Goal: Understand process/instructions: Learn how to perform a task or action

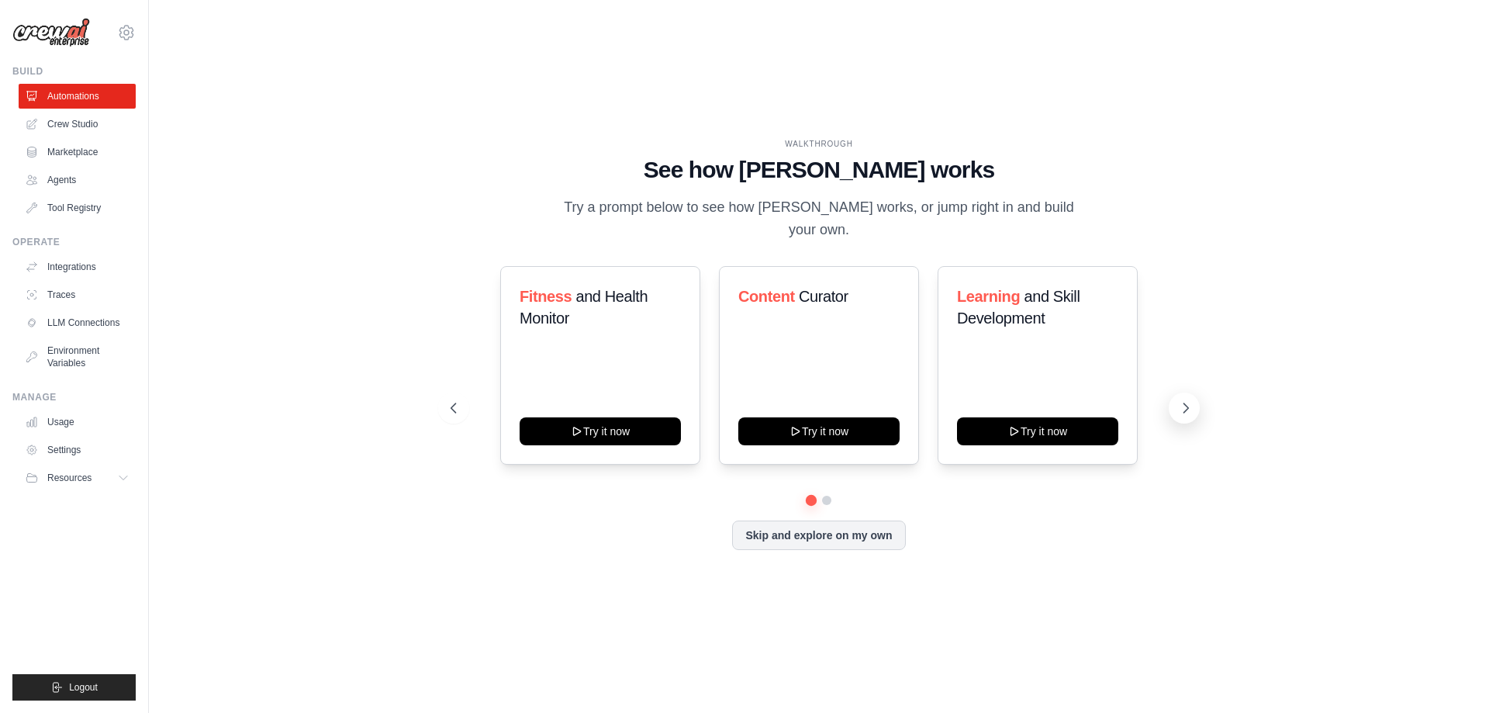
click at [1191, 400] on icon at bounding box center [1186, 408] width 16 height 16
click at [452, 400] on icon at bounding box center [452, 408] width 16 height 16
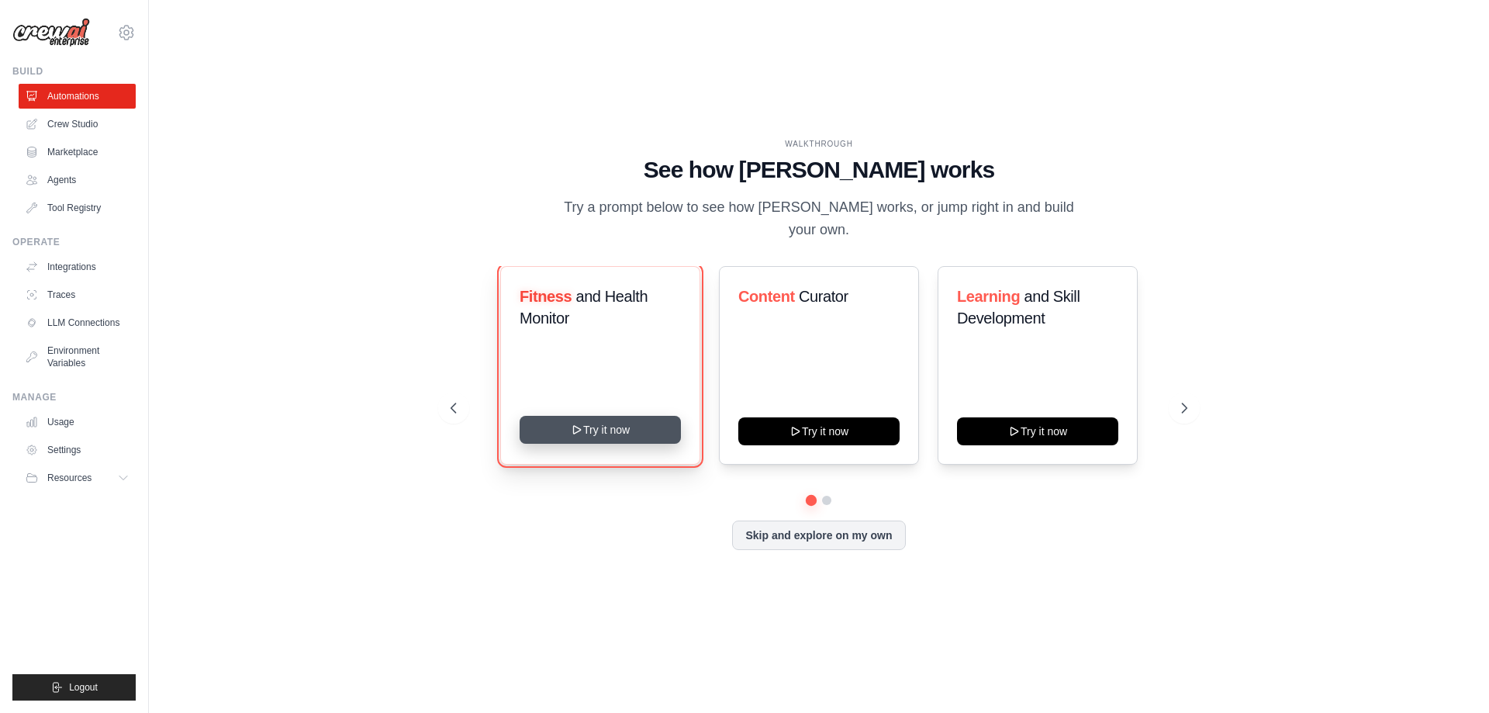
click at [590, 417] on button "Try it now" at bounding box center [600, 430] width 161 height 28
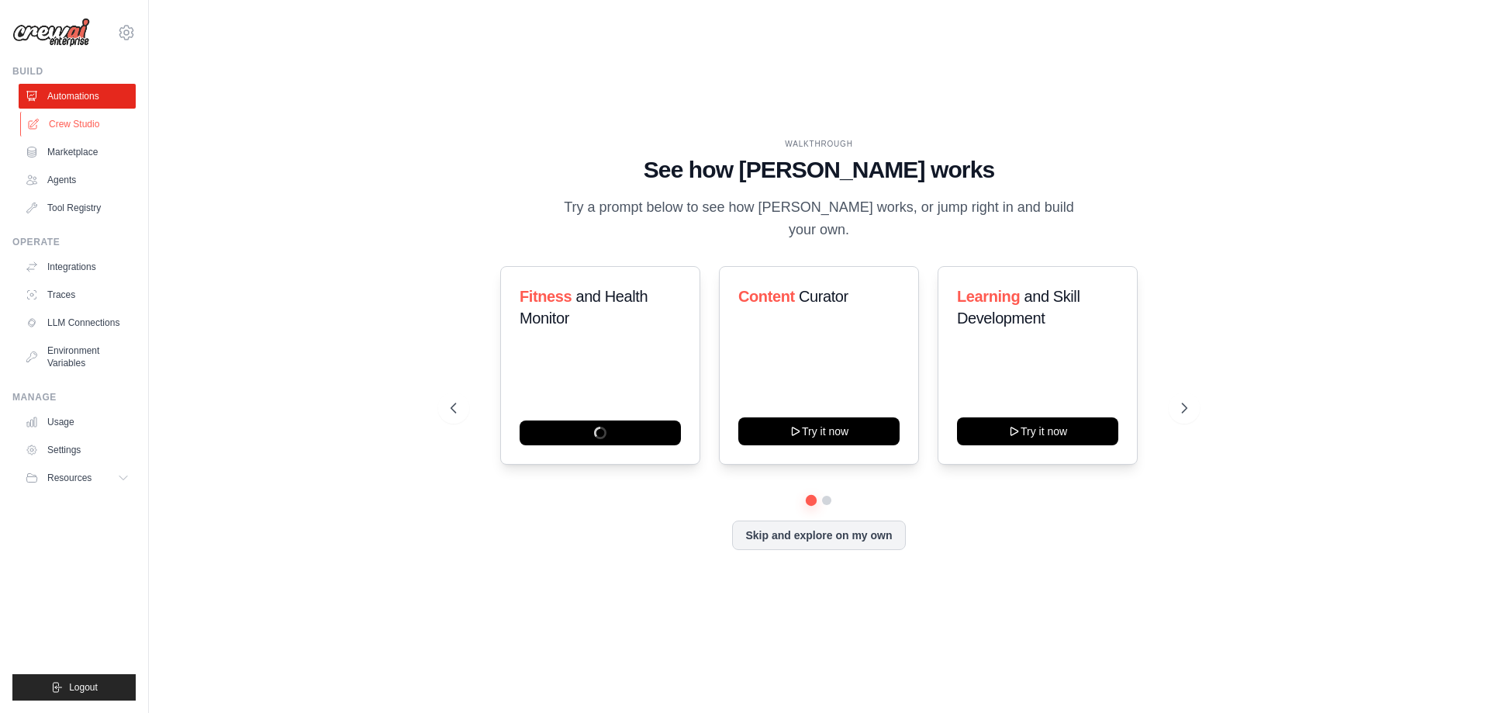
click at [89, 120] on link "Crew Studio" at bounding box center [78, 124] width 117 height 25
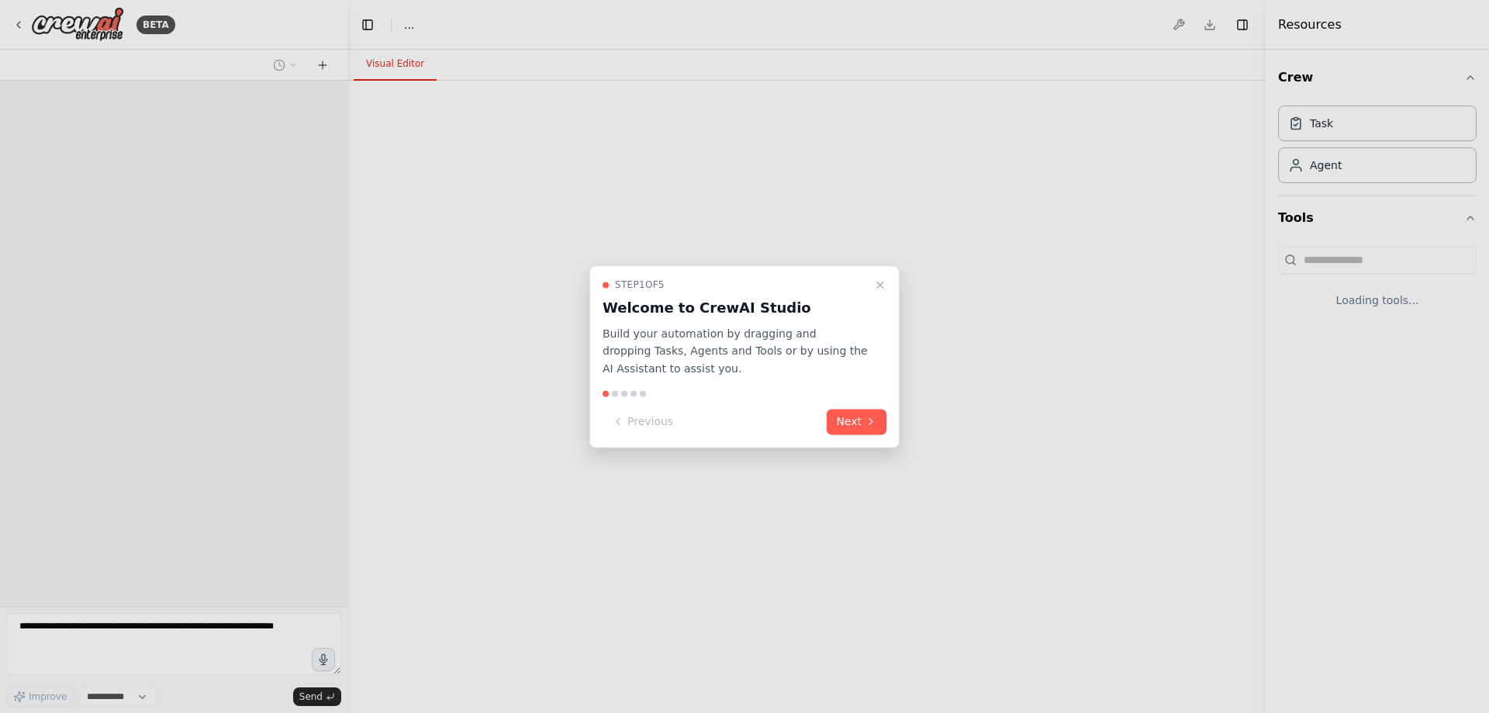
select select "****"
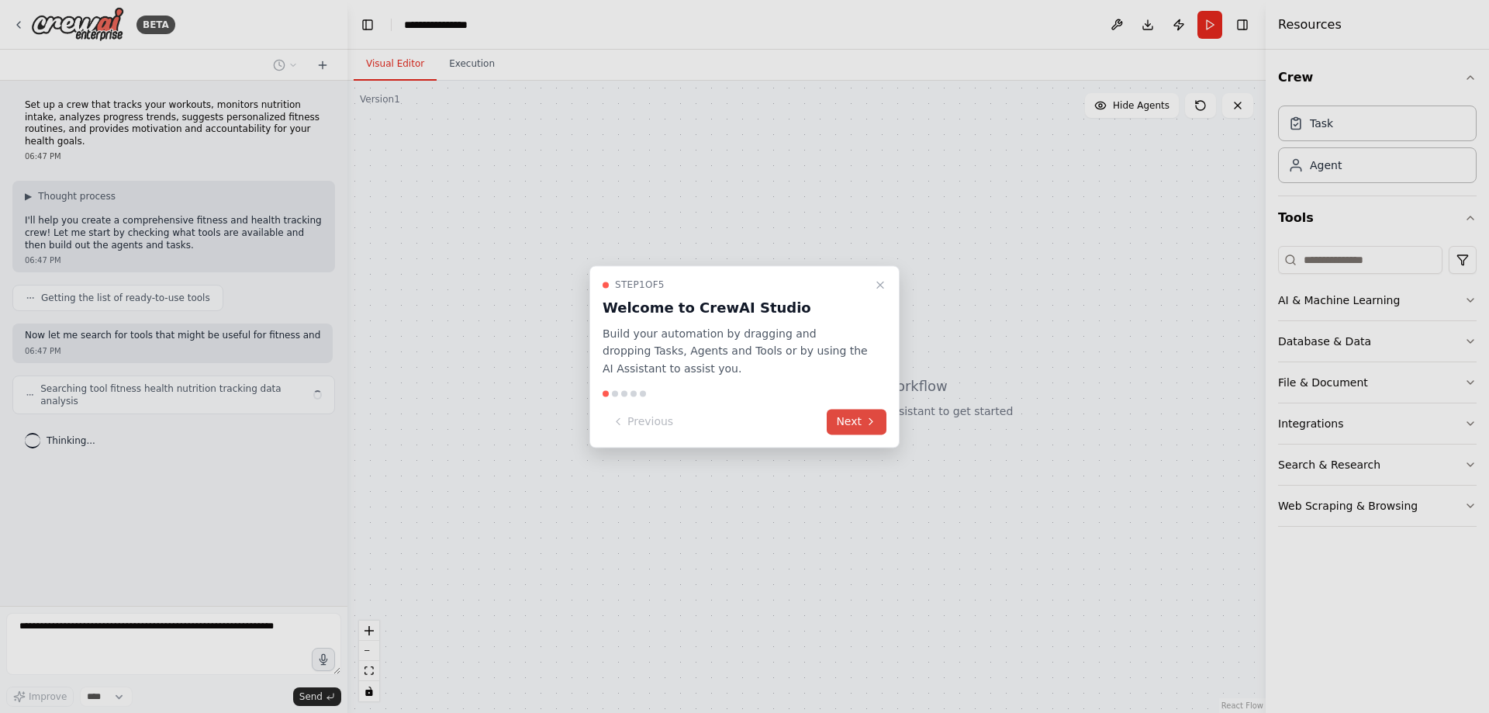
click at [831, 421] on button "Next" at bounding box center [857, 422] width 60 height 26
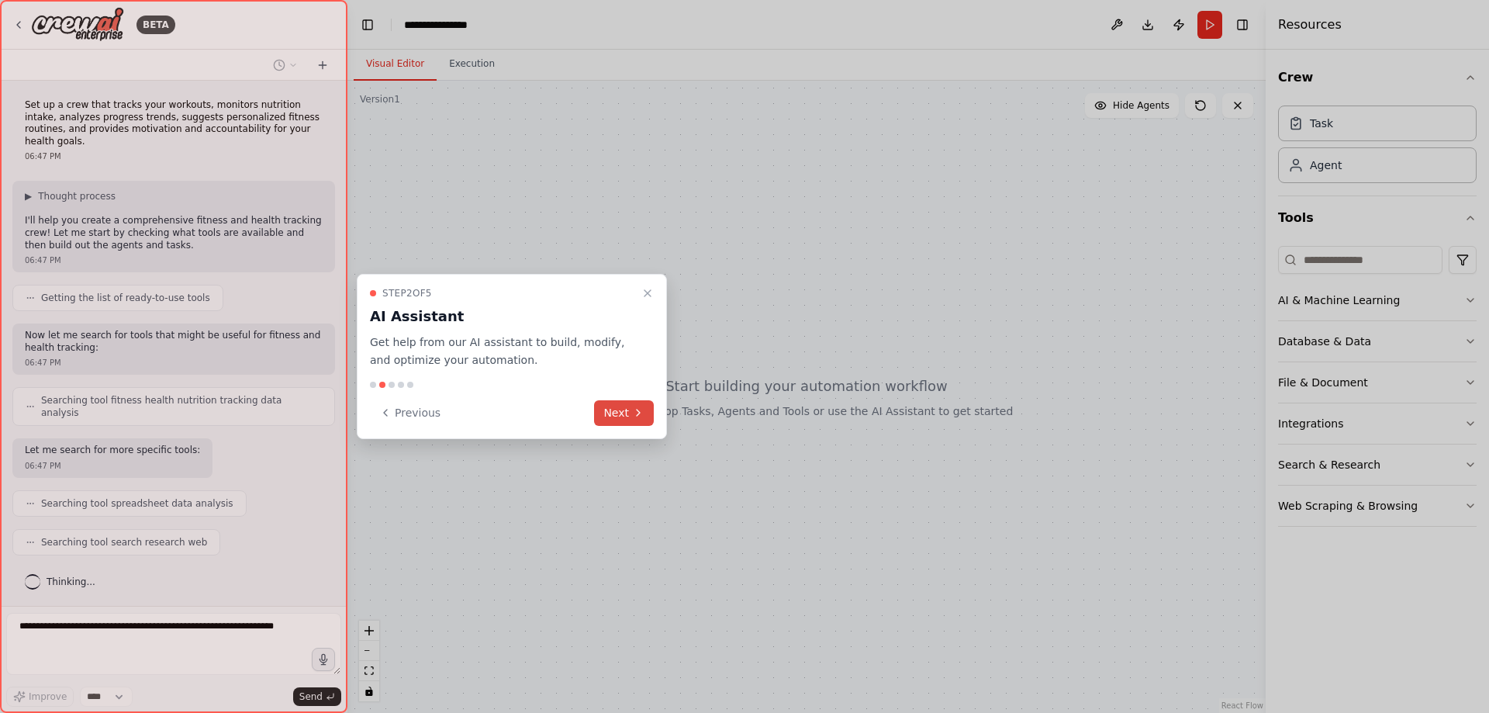
click at [616, 408] on button "Next" at bounding box center [624, 413] width 60 height 26
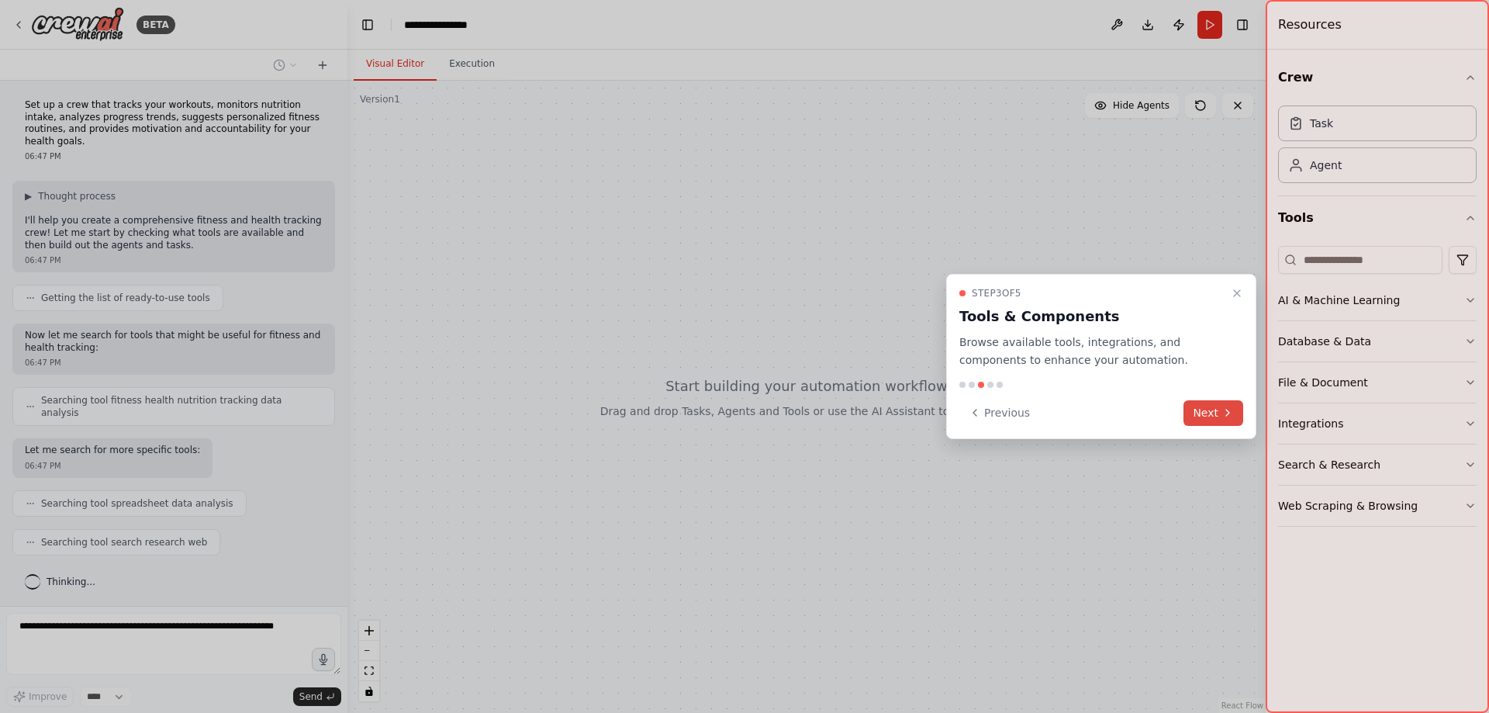
click at [1206, 422] on button "Next" at bounding box center [1214, 413] width 60 height 26
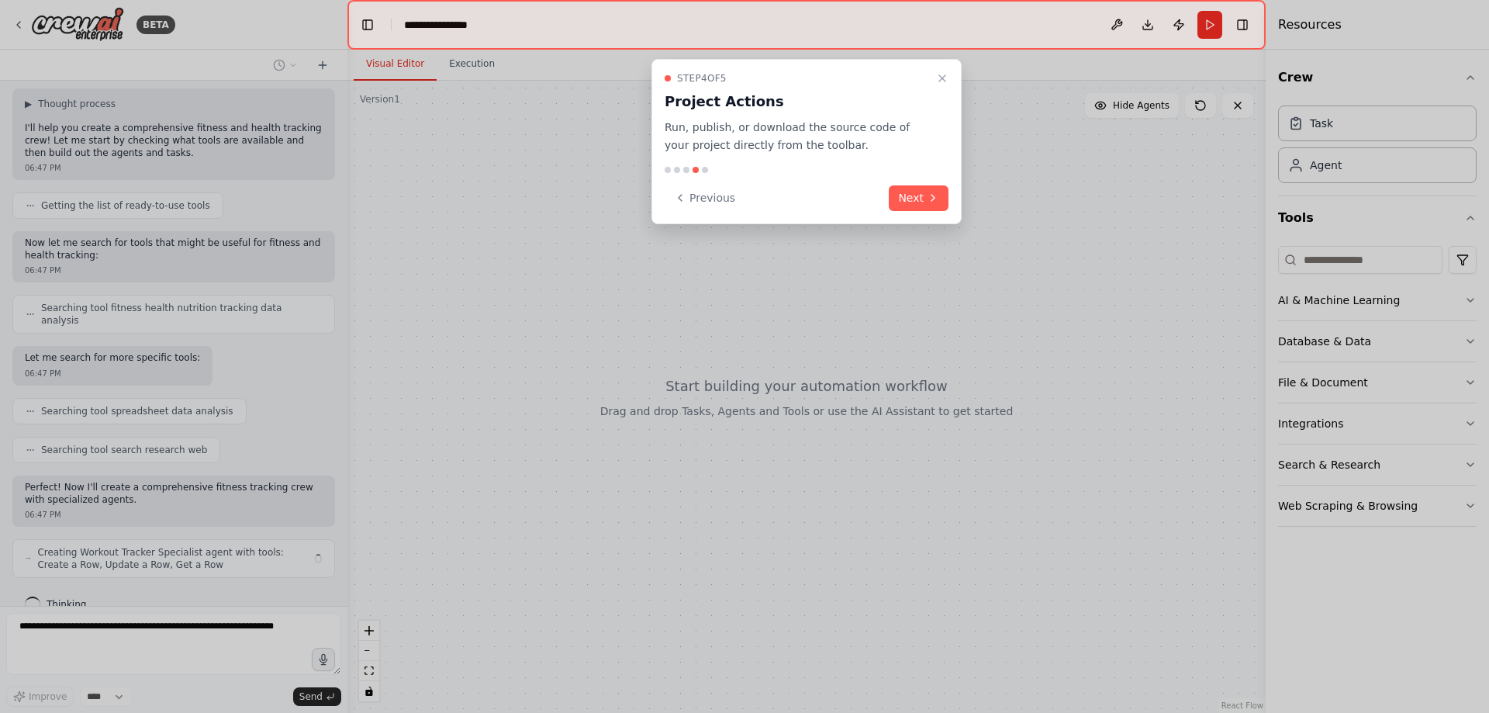
scroll to position [92, 0]
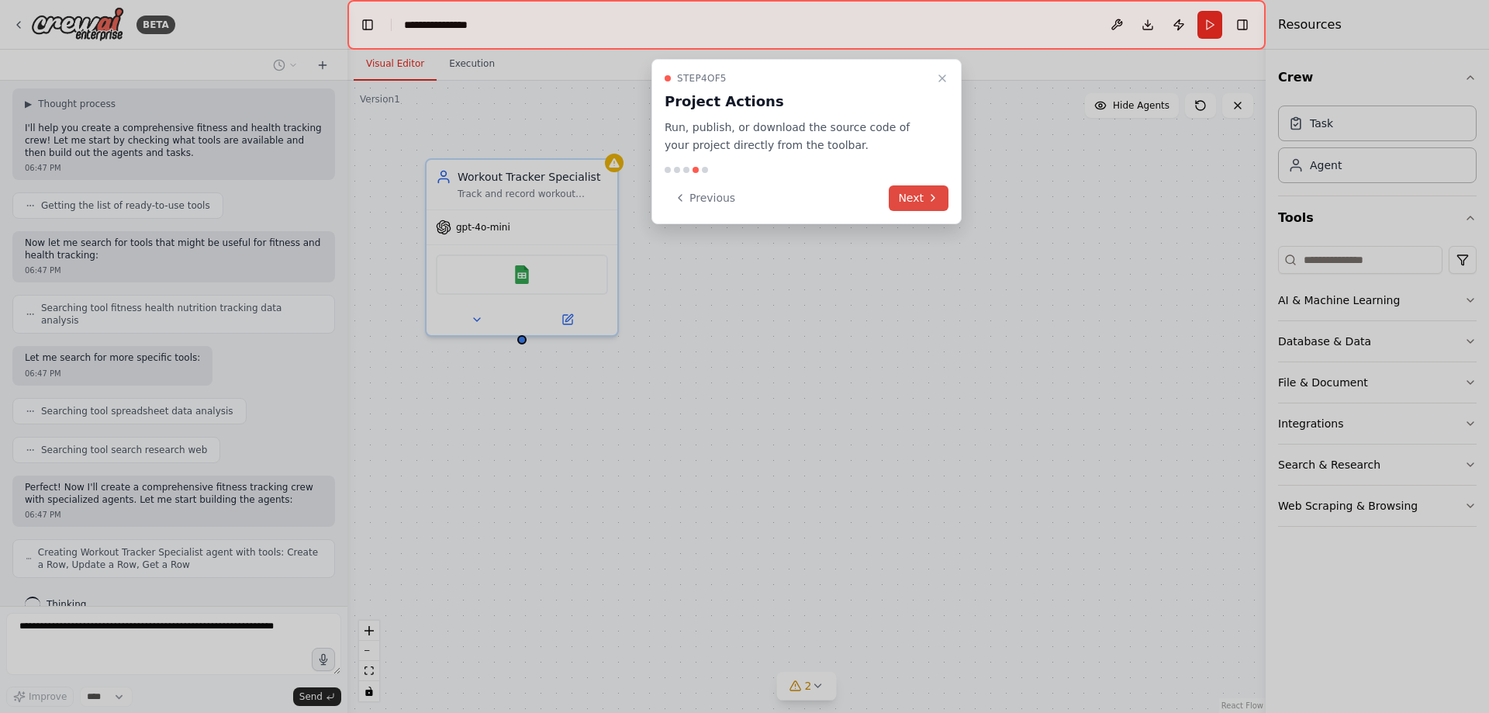
click at [911, 201] on button "Next" at bounding box center [919, 198] width 60 height 26
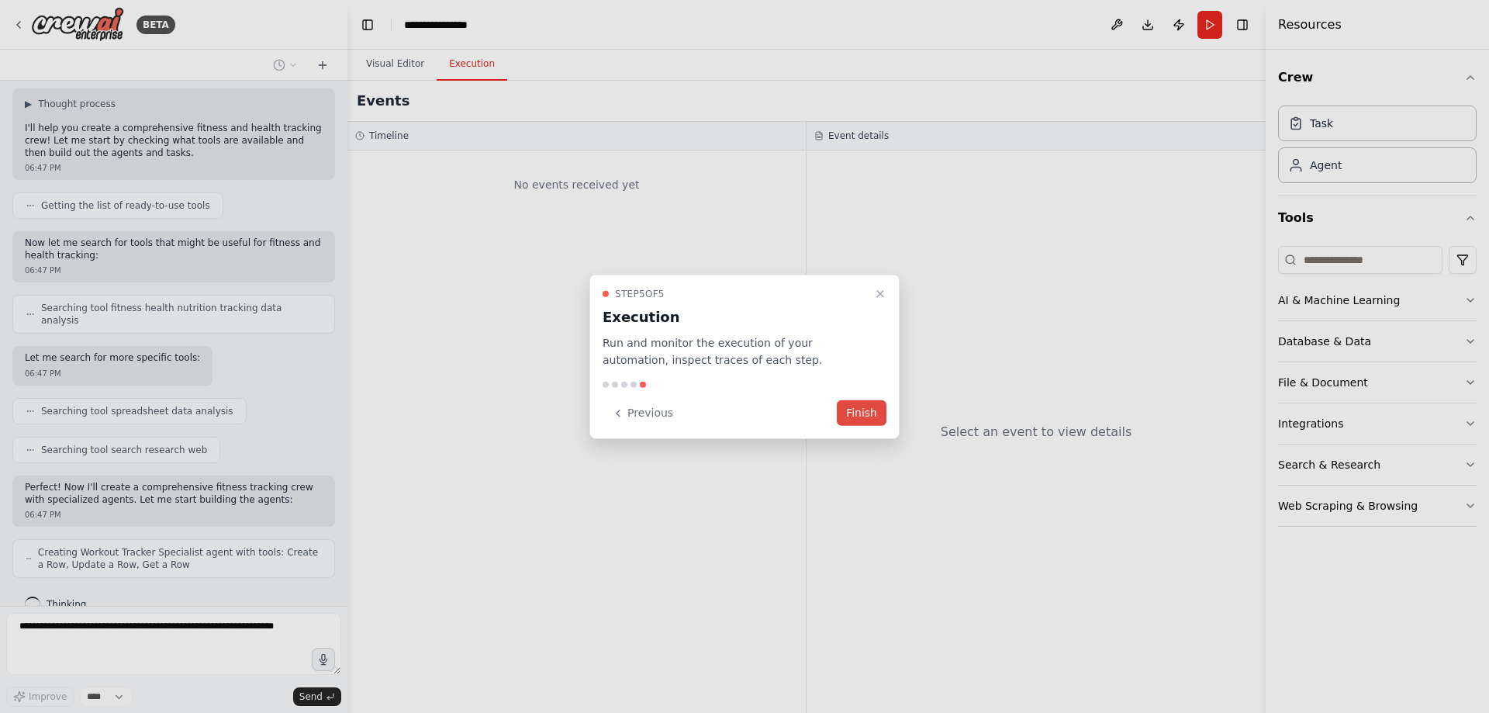
click at [855, 403] on button "Finish" at bounding box center [862, 413] width 50 height 26
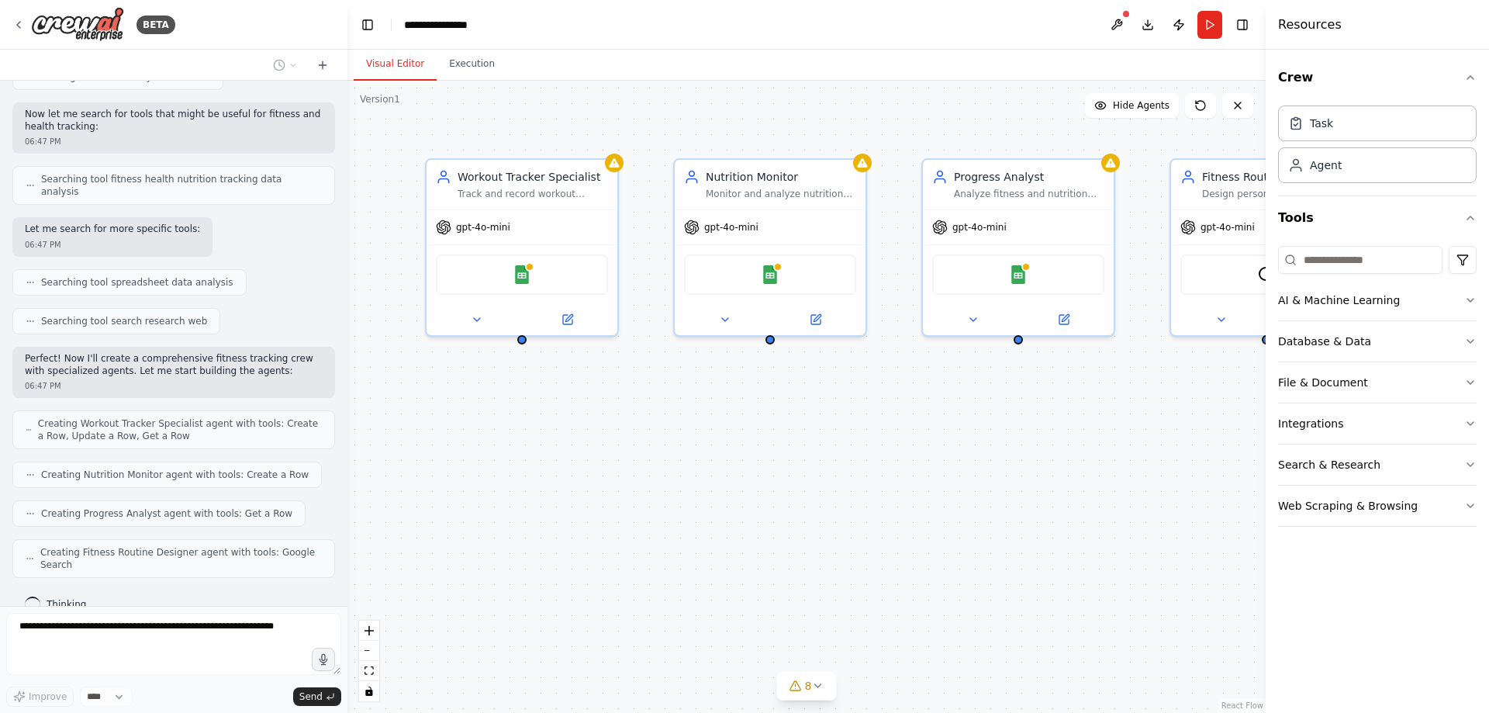
scroll to position [260, 0]
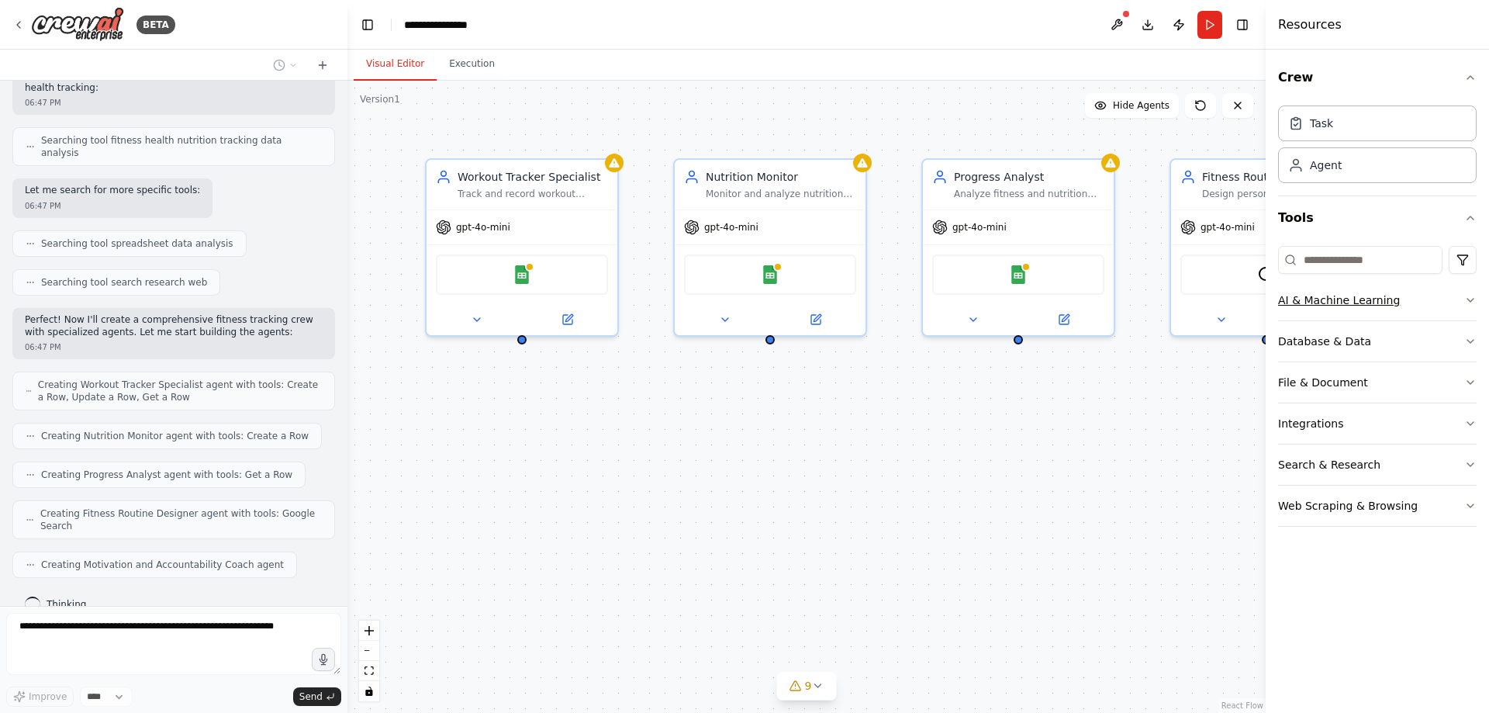
click at [1291, 292] on button "AI & Machine Learning" at bounding box center [1377, 300] width 199 height 40
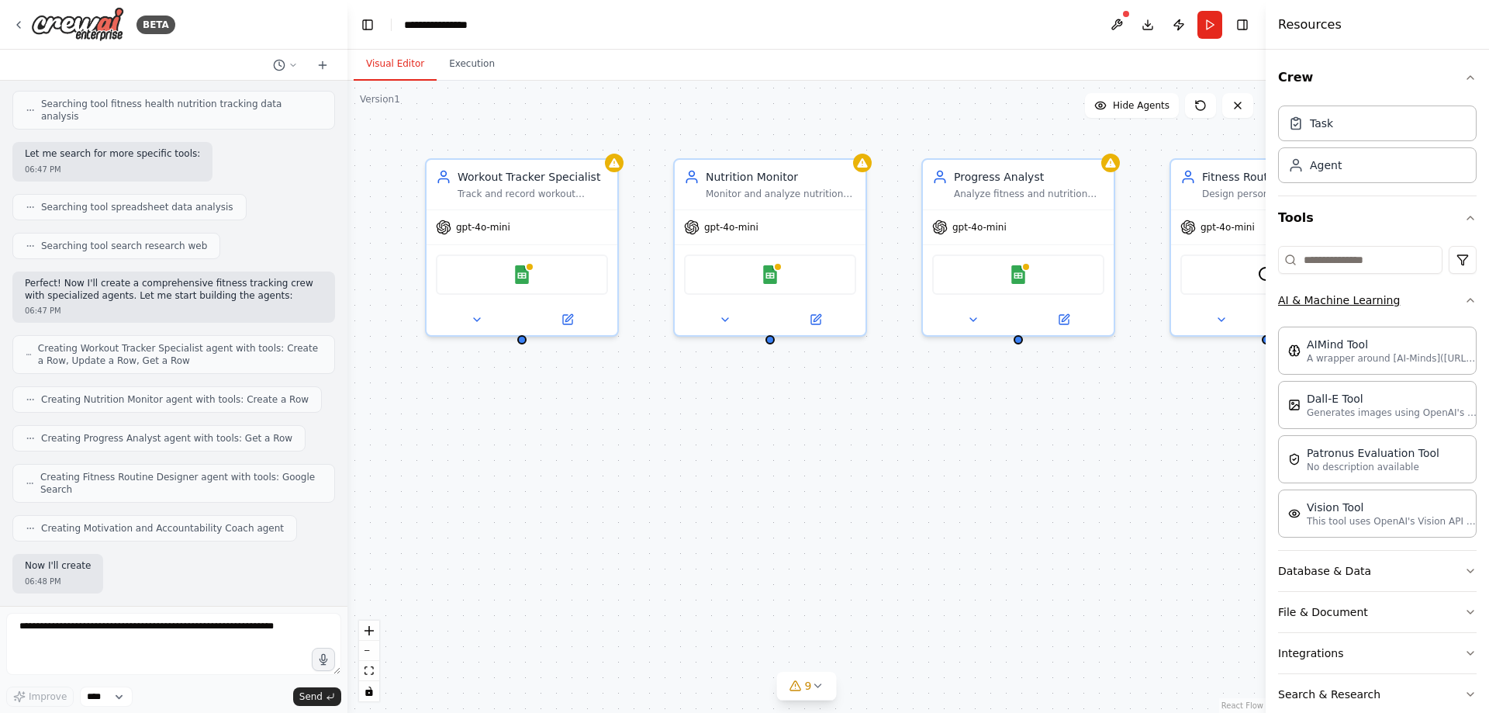
click at [1291, 292] on button "AI & Machine Learning" at bounding box center [1377, 300] width 199 height 40
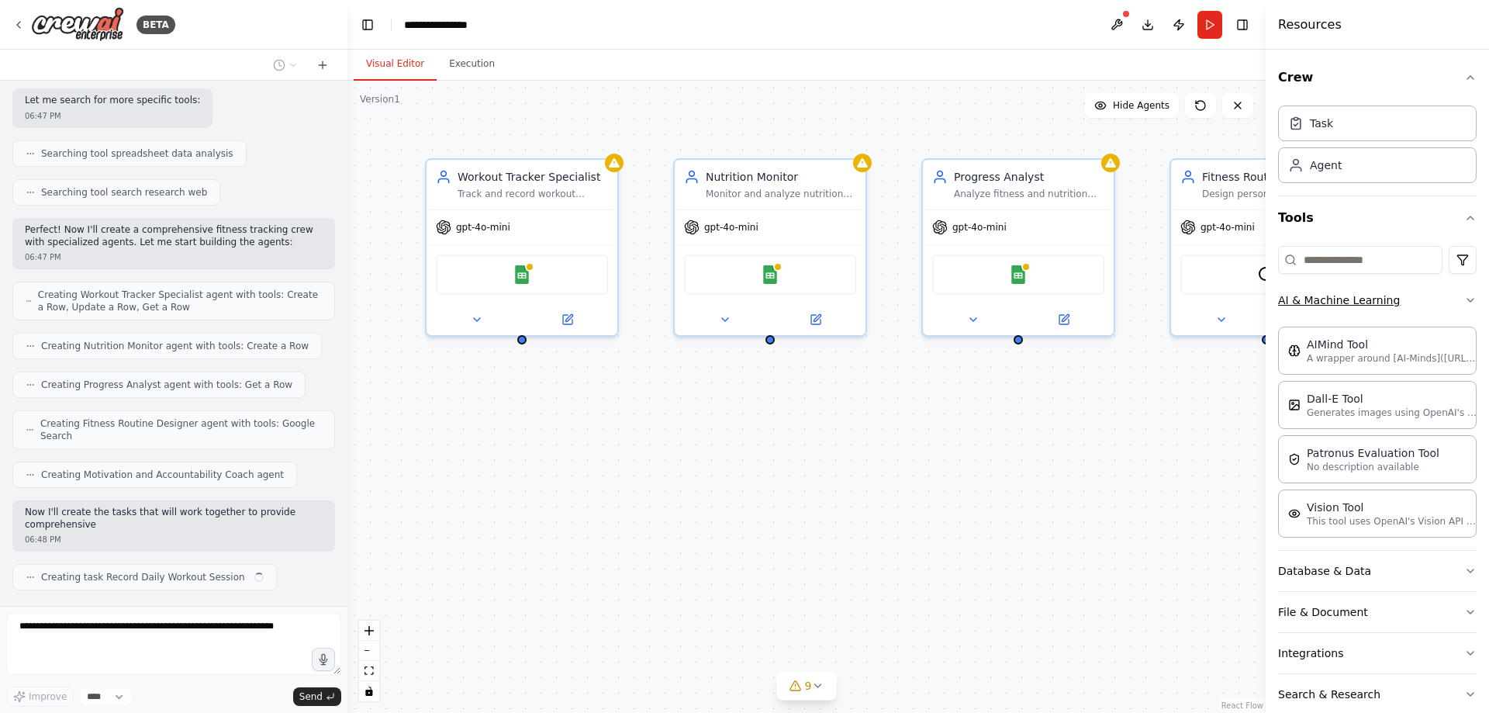
scroll to position [362, 0]
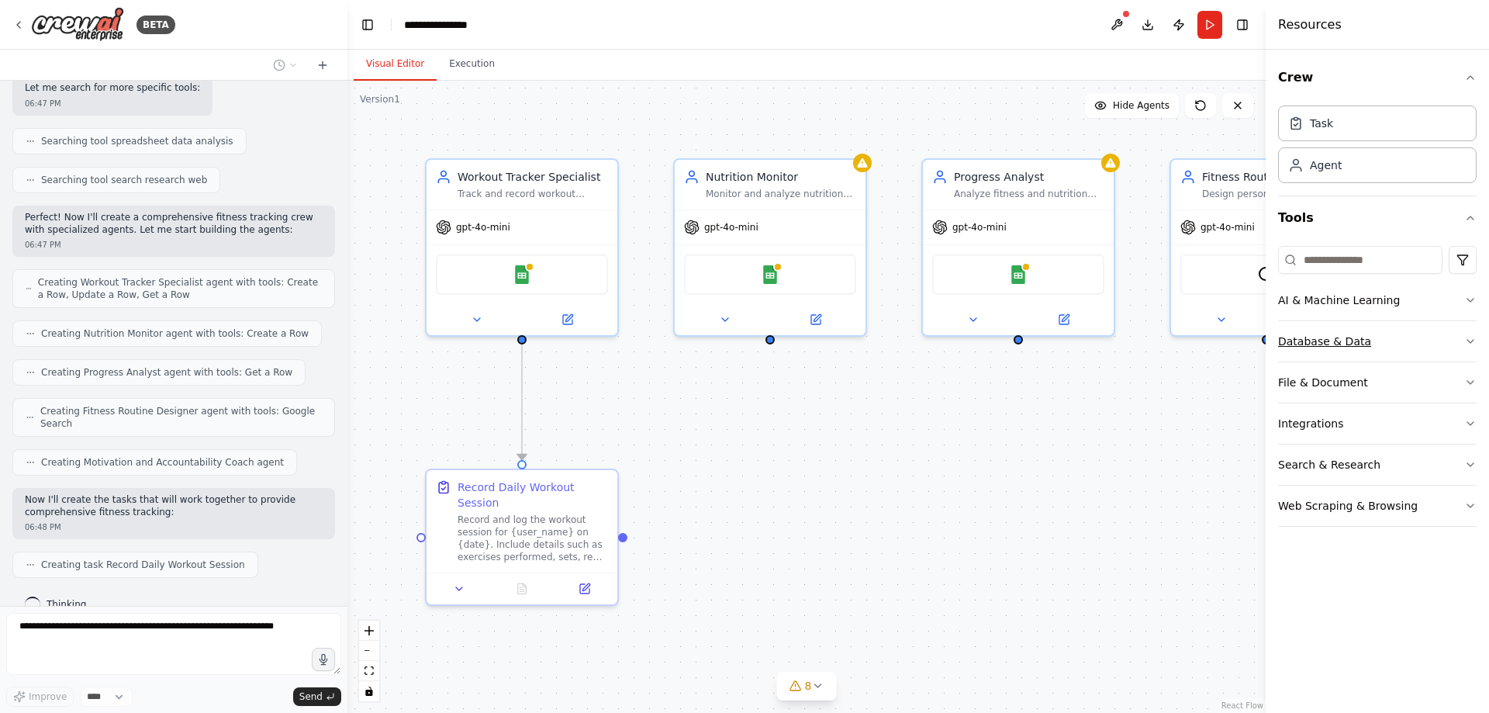
click at [1298, 340] on button "Database & Data" at bounding box center [1377, 341] width 199 height 40
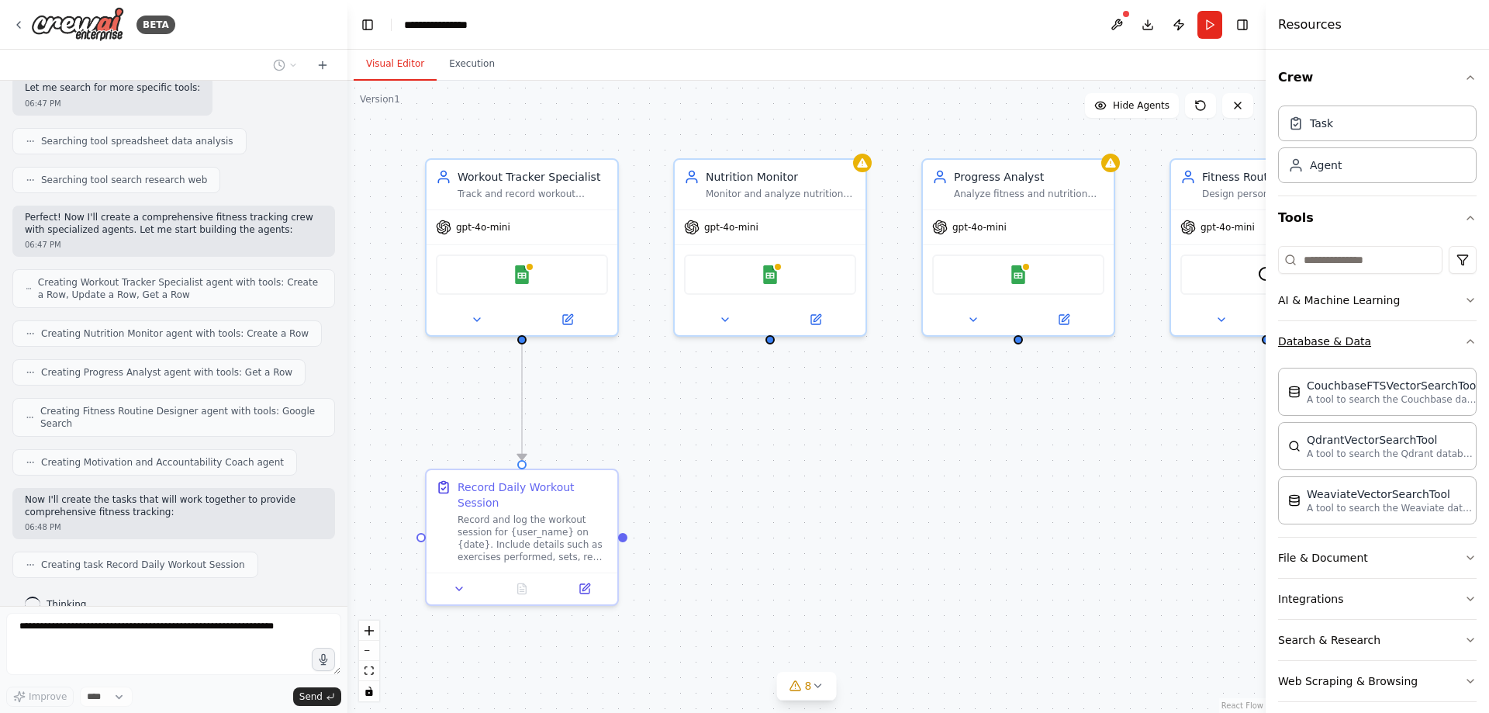
scroll to position [401, 0]
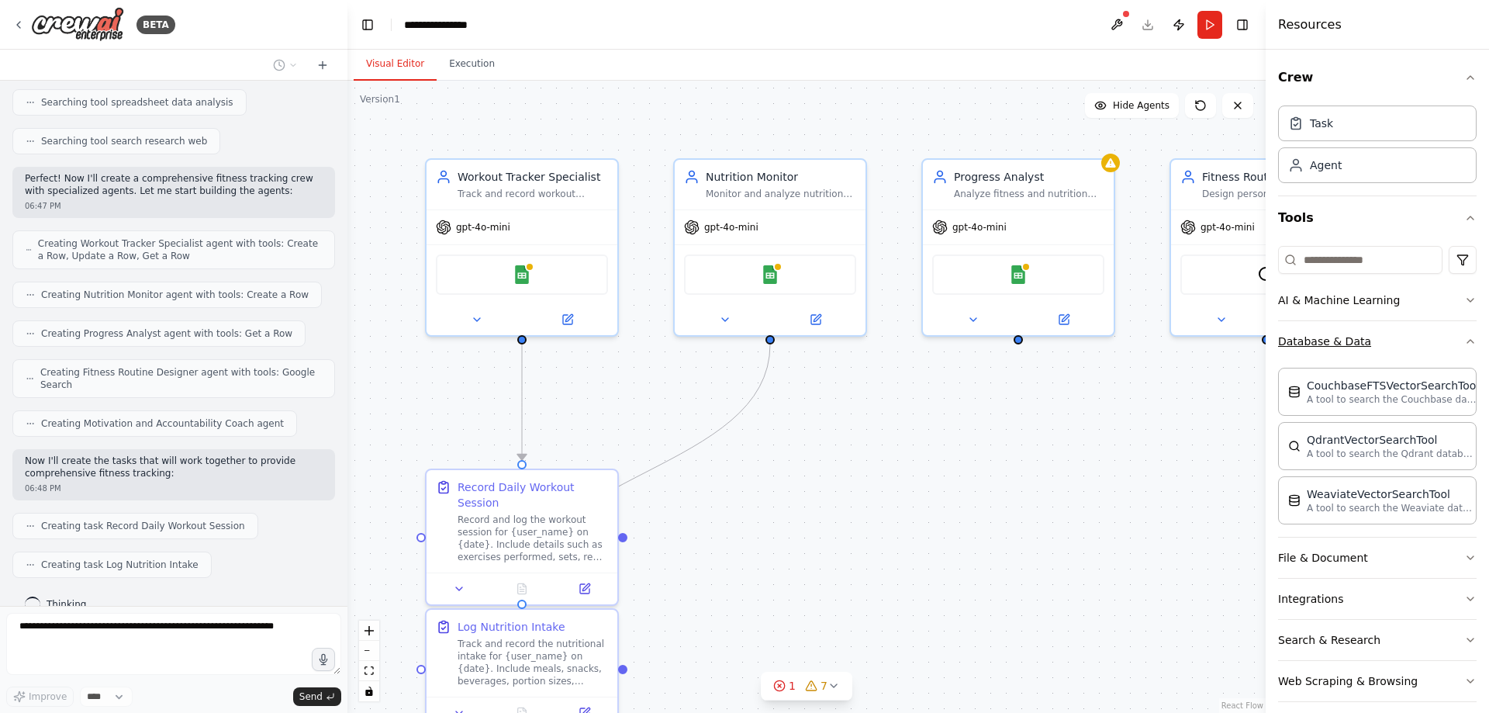
click at [1298, 340] on button "Database & Data" at bounding box center [1377, 341] width 199 height 40
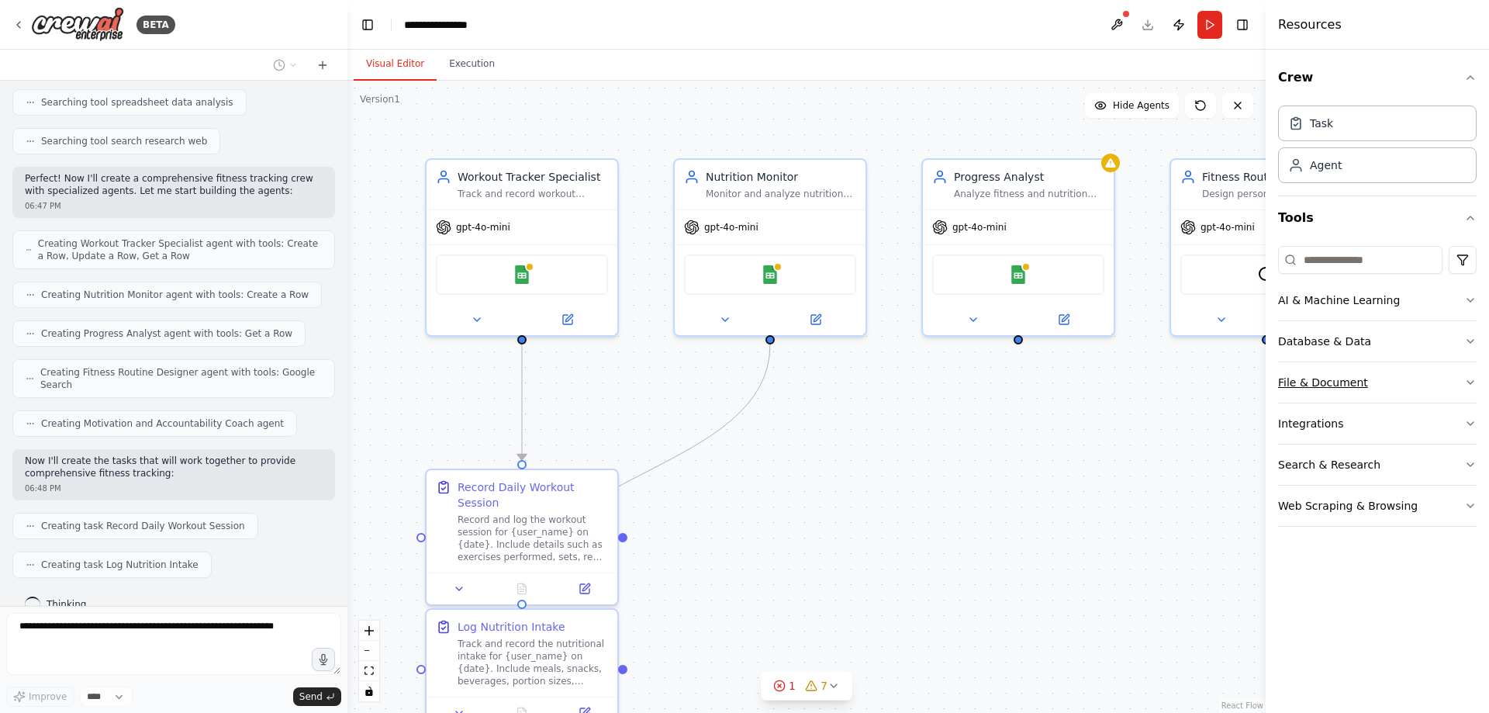
click at [1297, 382] on button "File & Document" at bounding box center [1377, 382] width 199 height 40
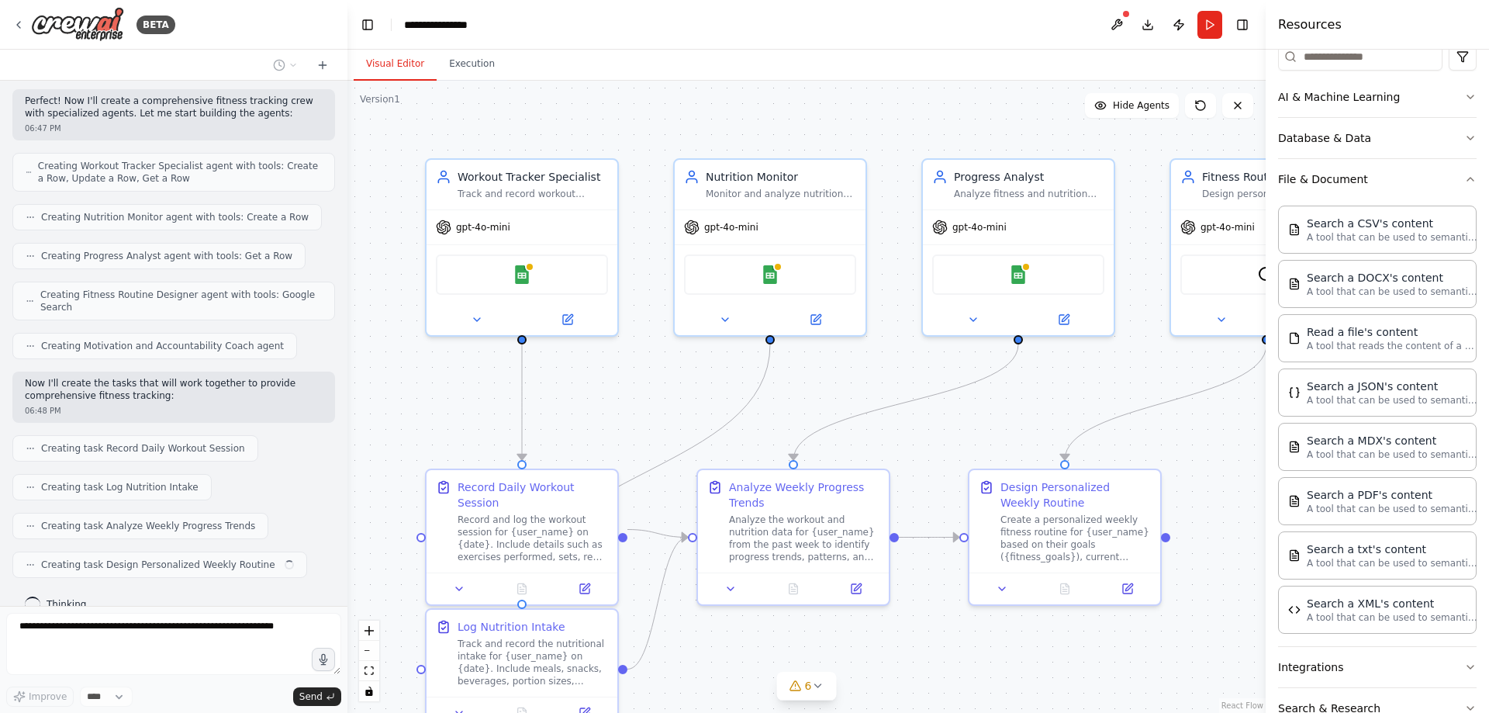
scroll to position [204, 0]
click at [1305, 175] on button "File & Document" at bounding box center [1377, 178] width 199 height 40
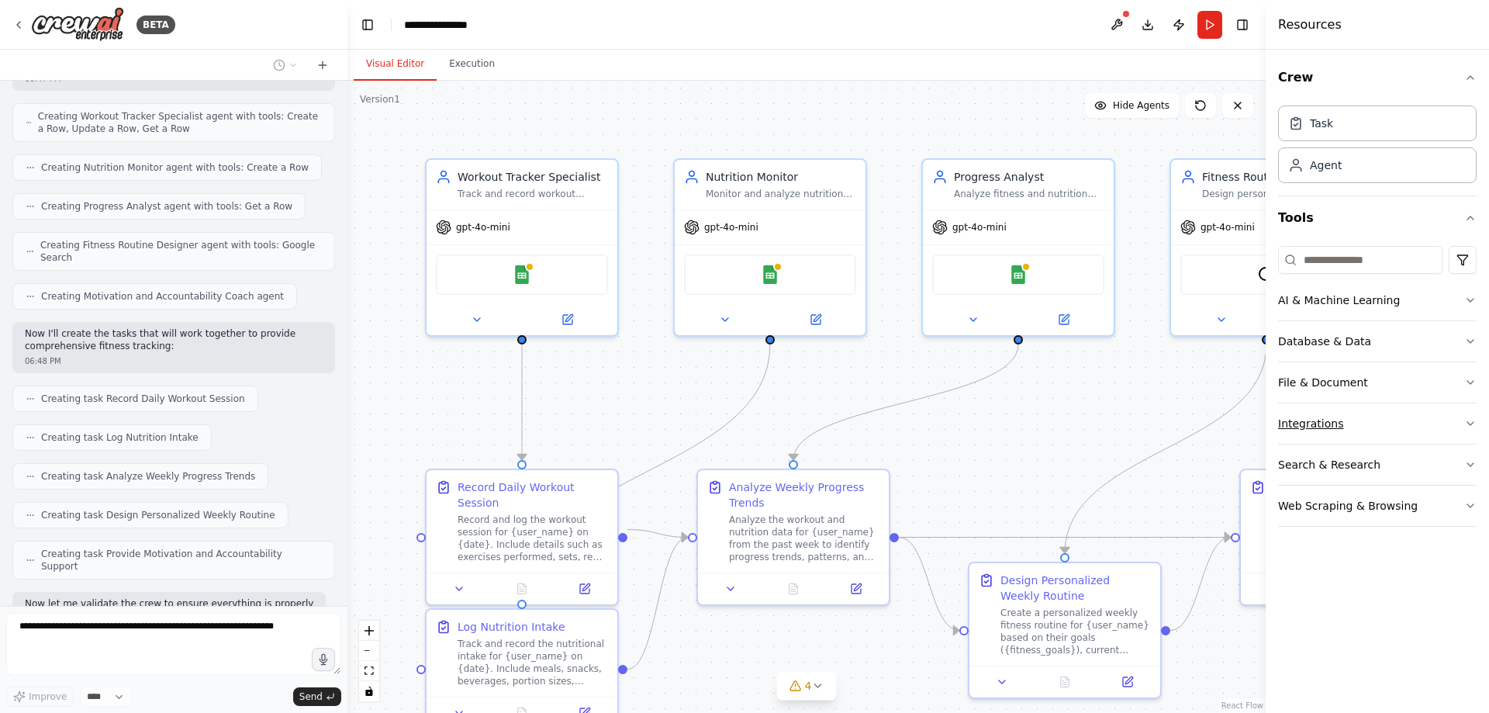
scroll to position [620, 0]
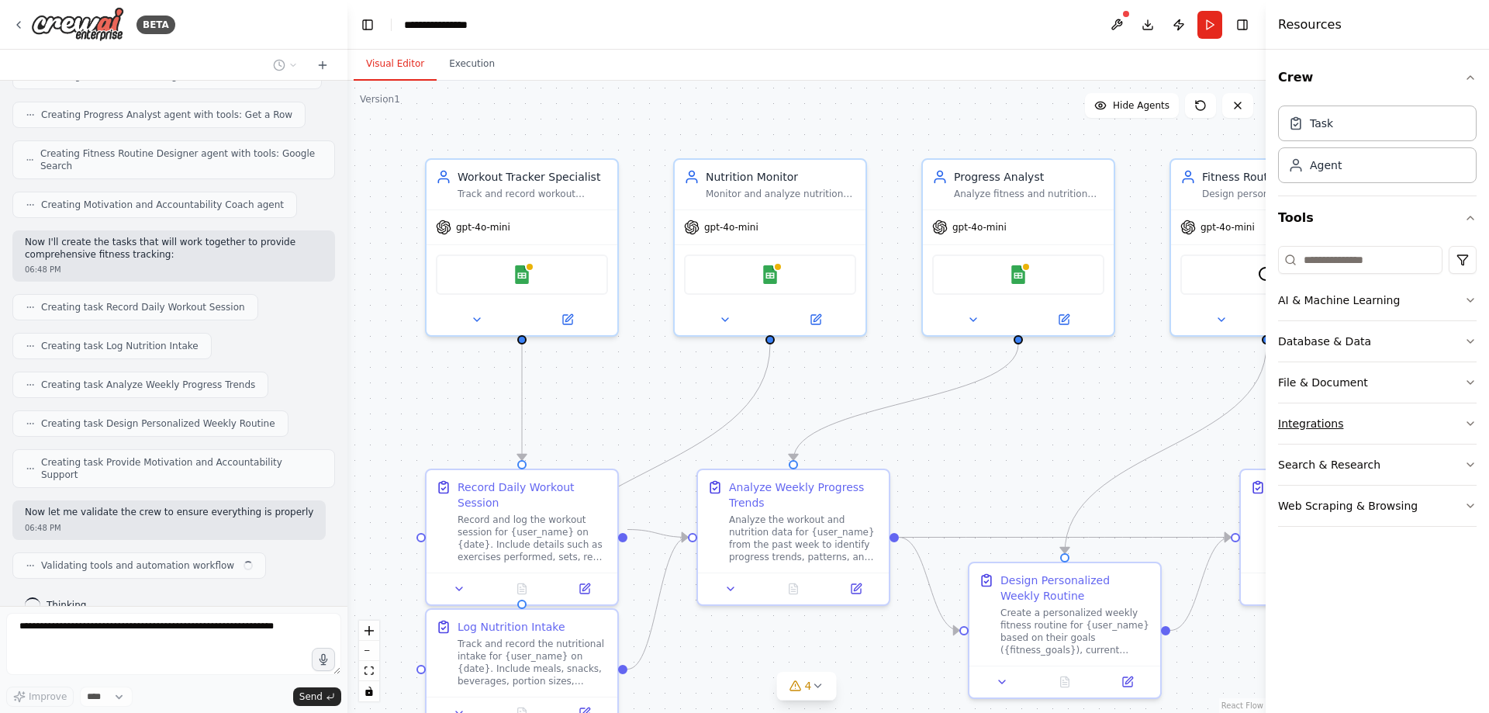
click at [1348, 426] on button "Integrations" at bounding box center [1377, 423] width 199 height 40
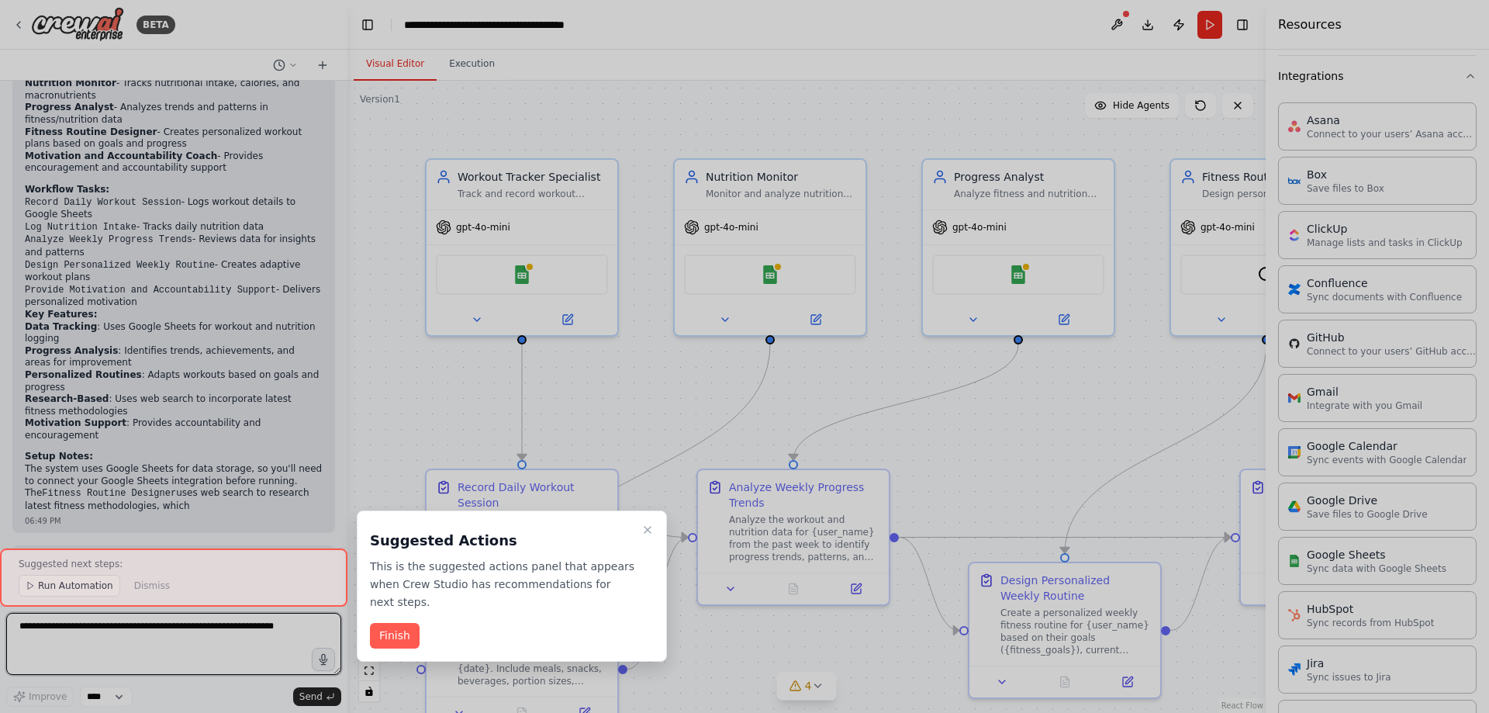
scroll to position [1355, 0]
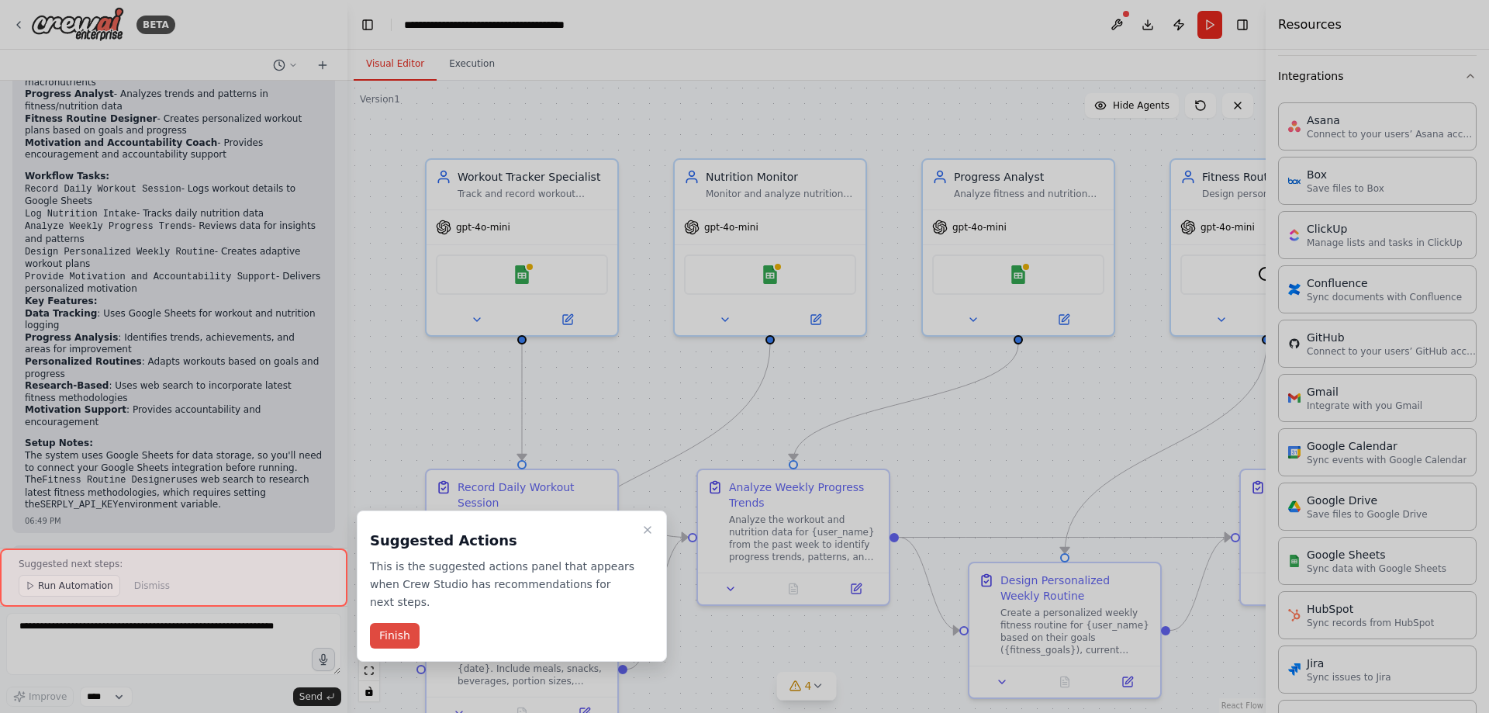
click at [403, 623] on button "Finish" at bounding box center [395, 636] width 50 height 26
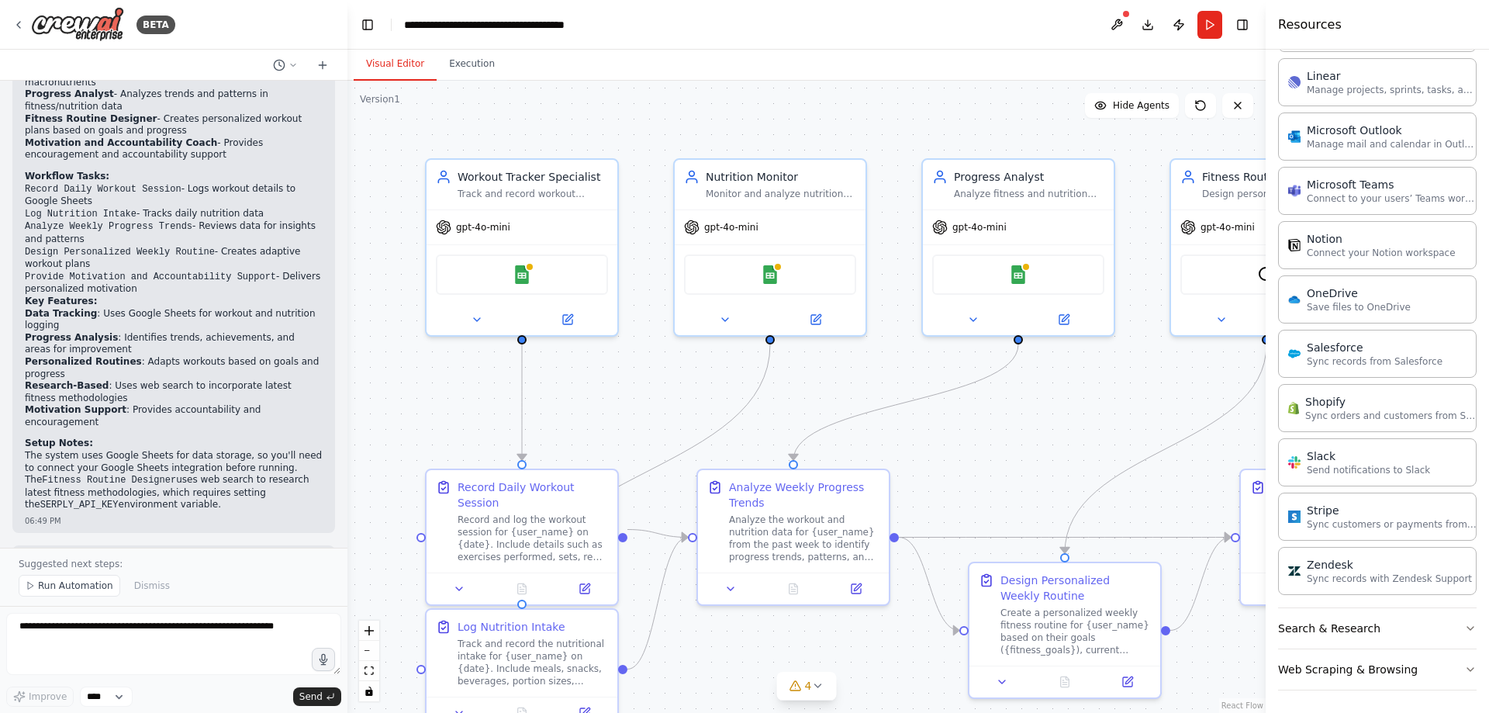
scroll to position [991, 0]
click at [1411, 633] on button "Search & Research" at bounding box center [1377, 626] width 199 height 40
click at [1419, 629] on button "Search & Research" at bounding box center [1377, 626] width 199 height 40
click at [1359, 674] on button "Web Scraping & Browsing" at bounding box center [1377, 667] width 199 height 40
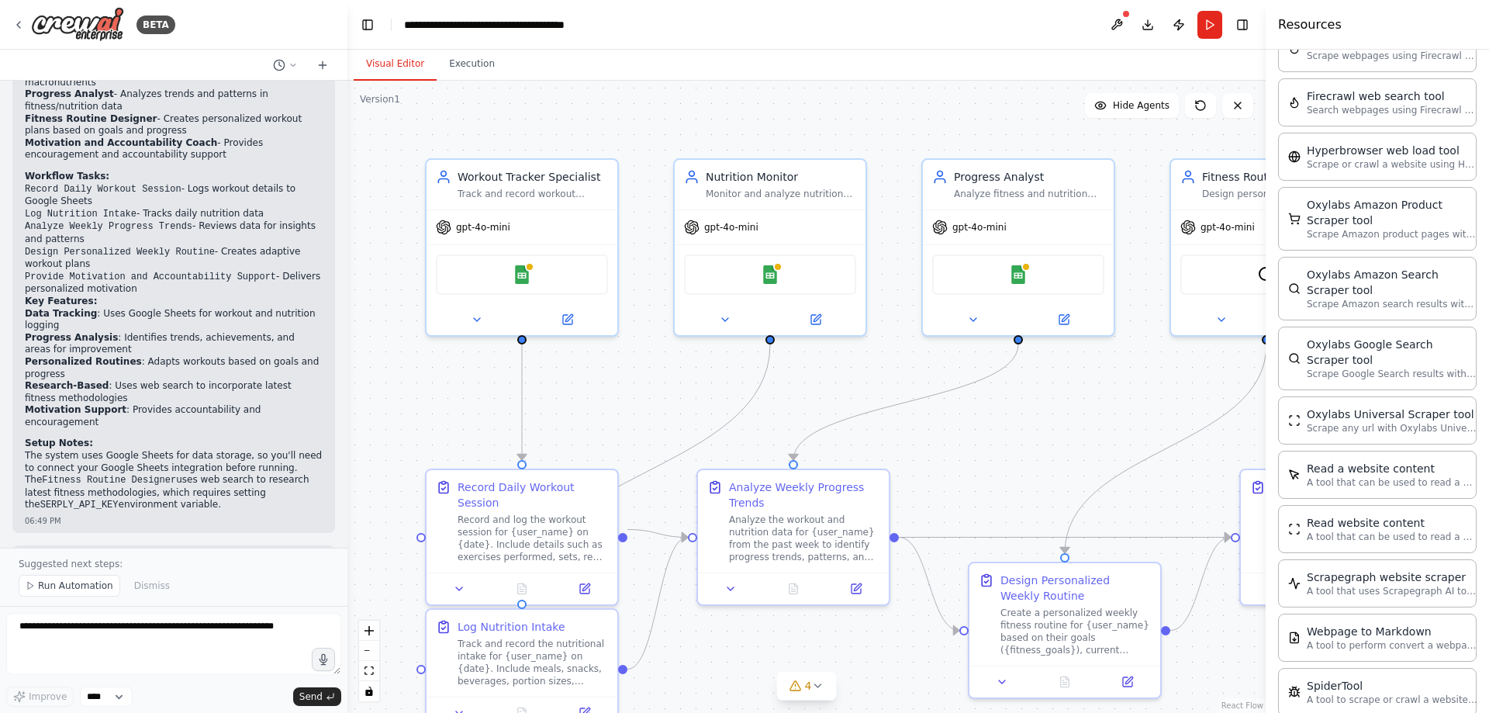
scroll to position [1766, 0]
click at [16, 30] on icon at bounding box center [18, 25] width 12 height 12
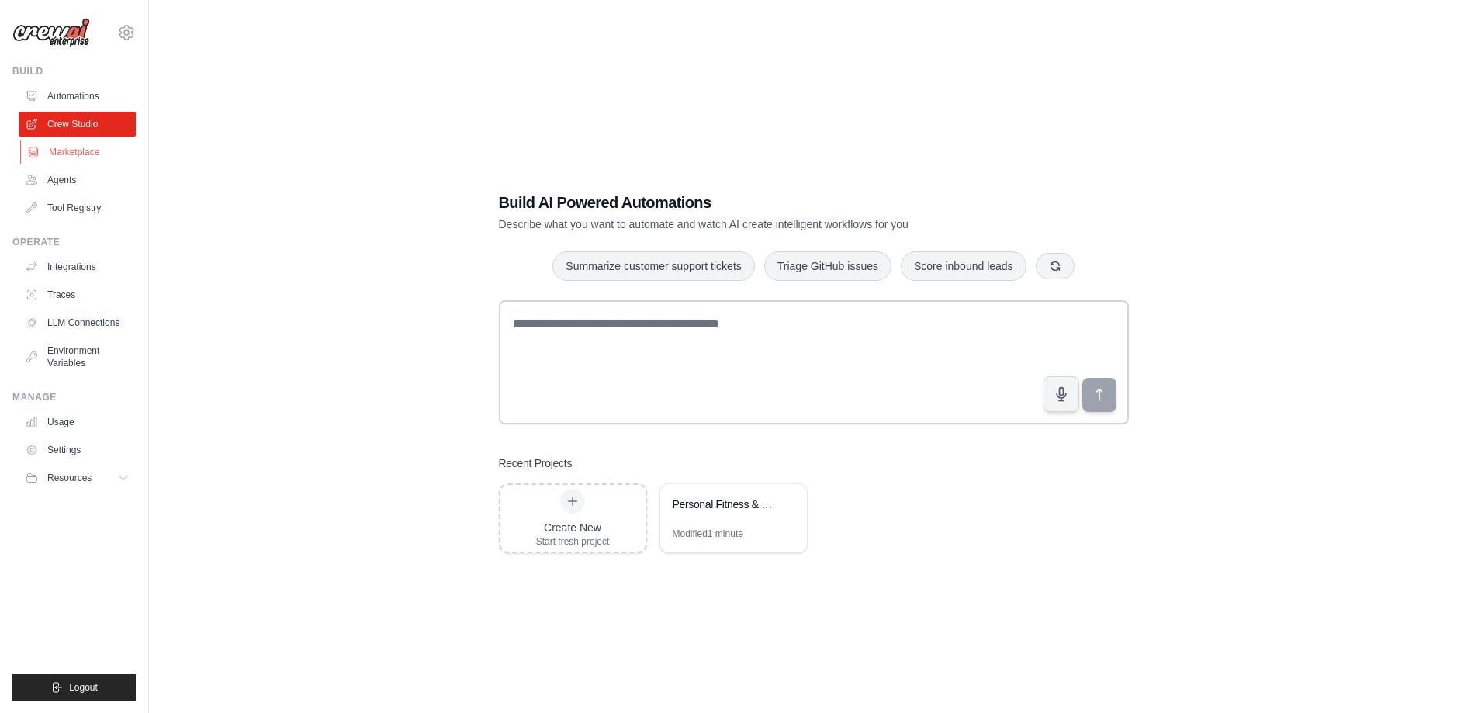
click at [97, 156] on link "Marketplace" at bounding box center [78, 152] width 117 height 25
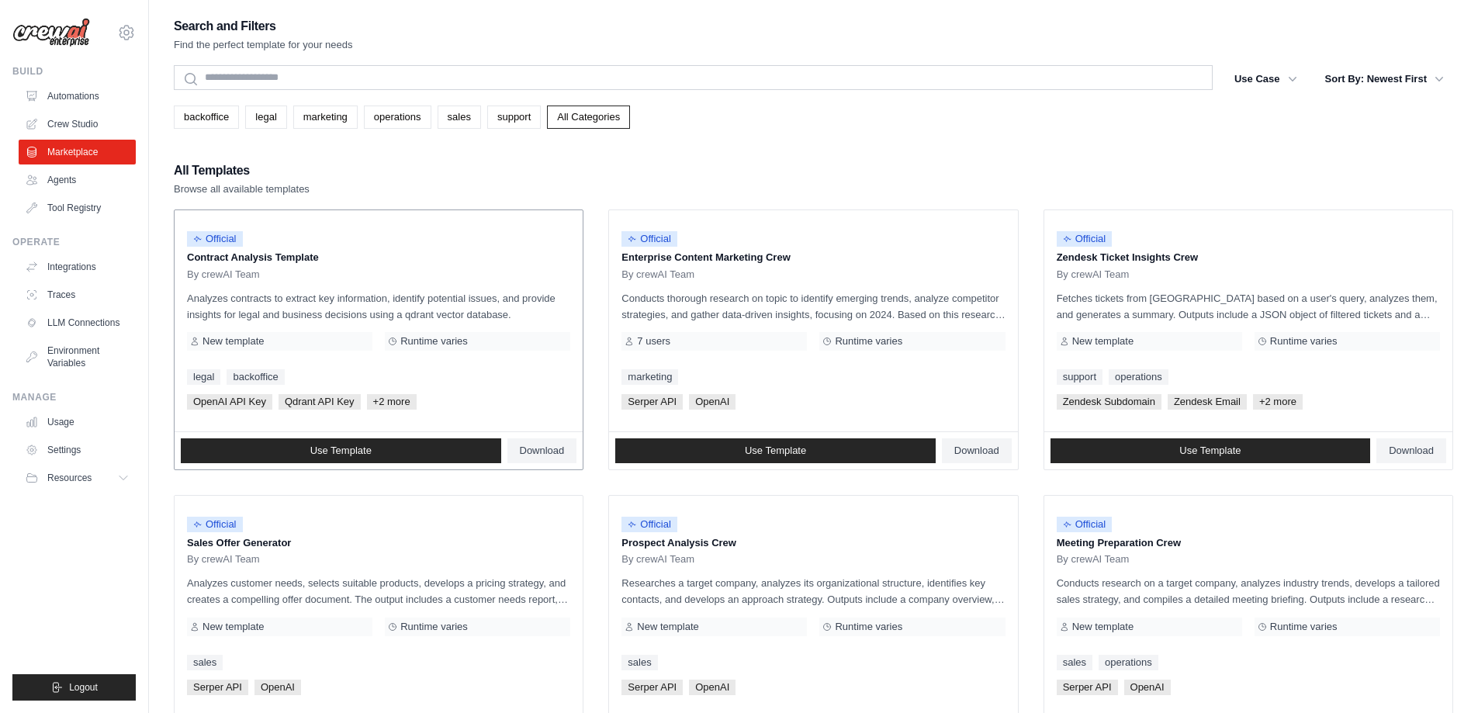
click at [452, 342] on span "Runtime varies" at bounding box center [433, 341] width 67 height 12
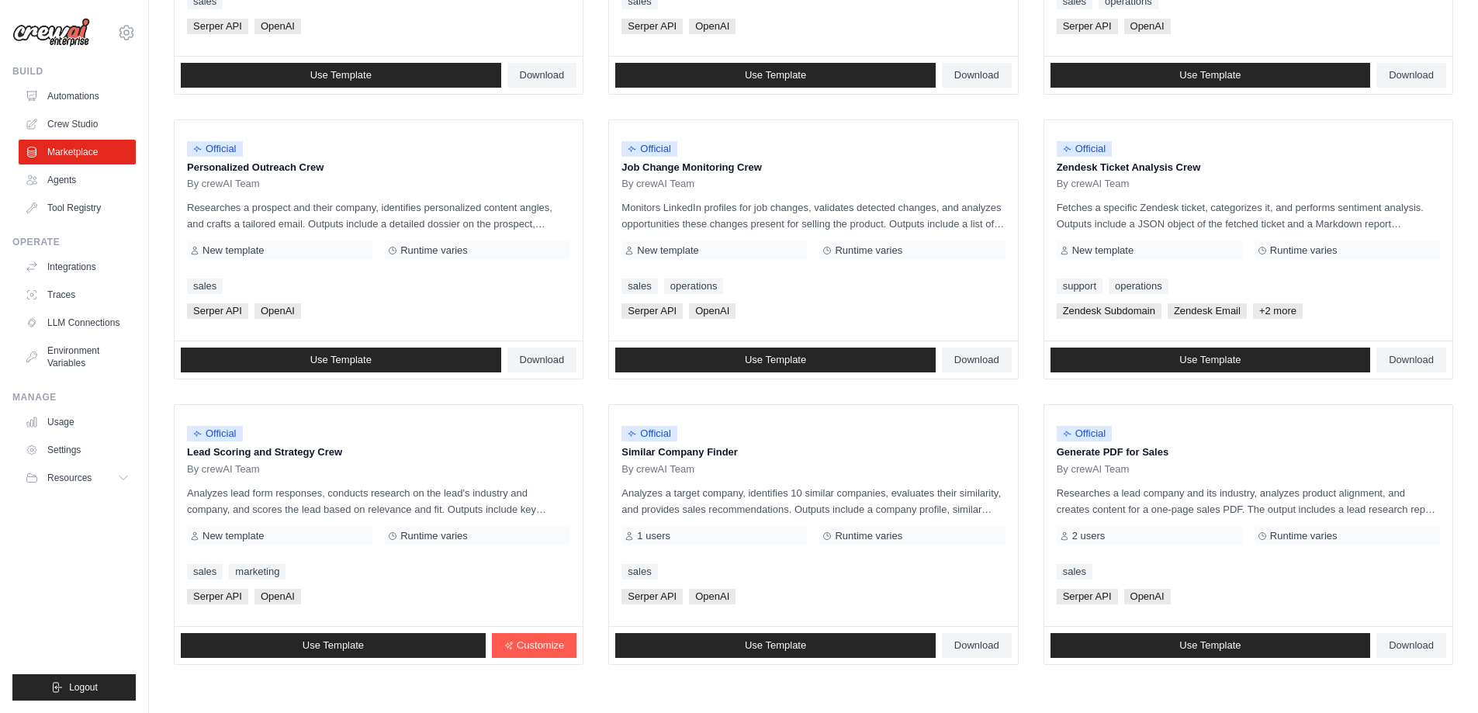
scroll to position [724, 0]
